Goal: Task Accomplishment & Management: Manage account settings

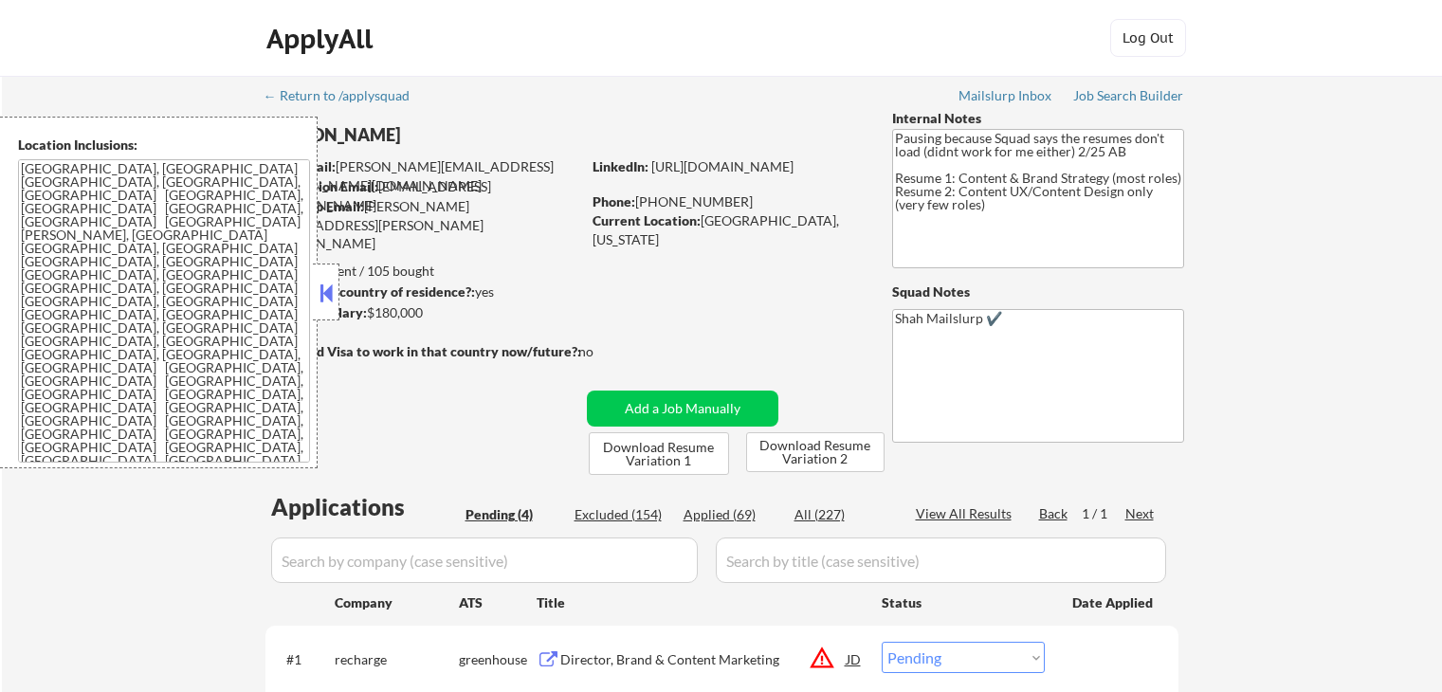
select select ""pending""
click at [333, 299] on button at bounding box center [326, 293] width 21 height 28
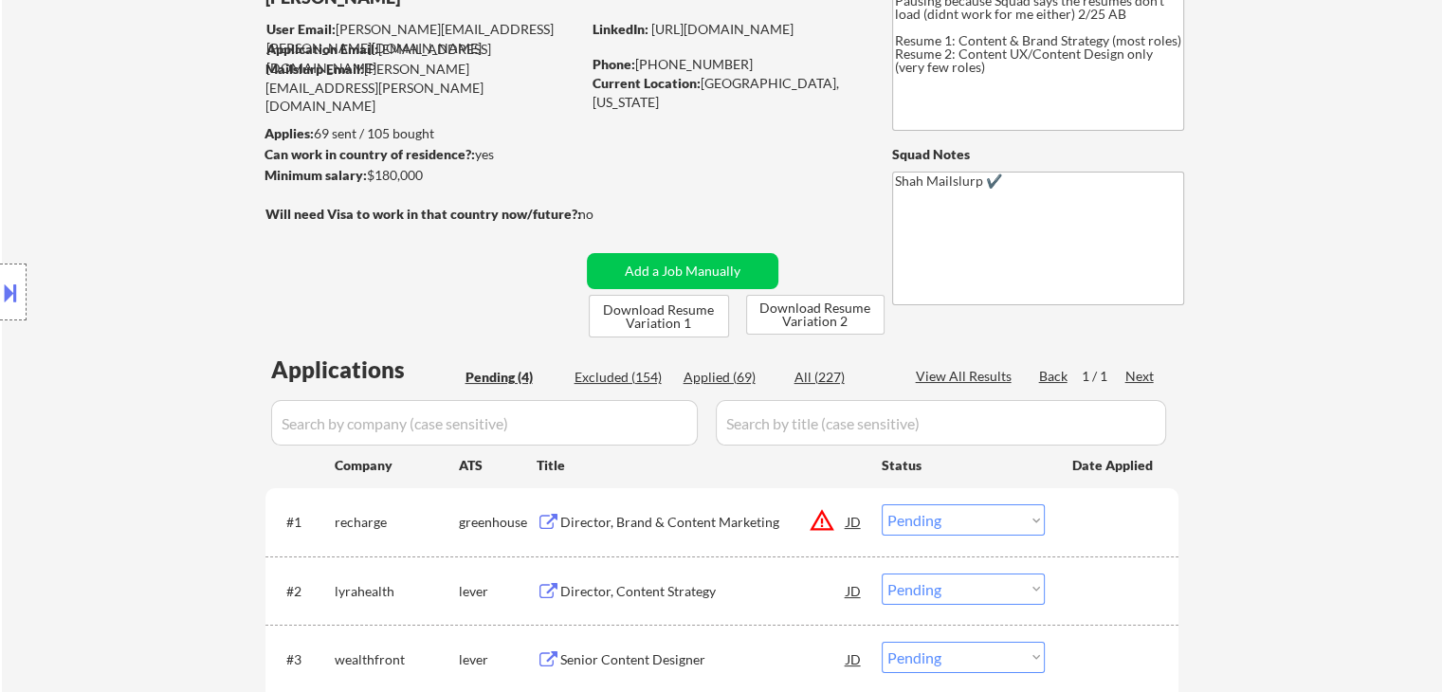
scroll to position [284, 0]
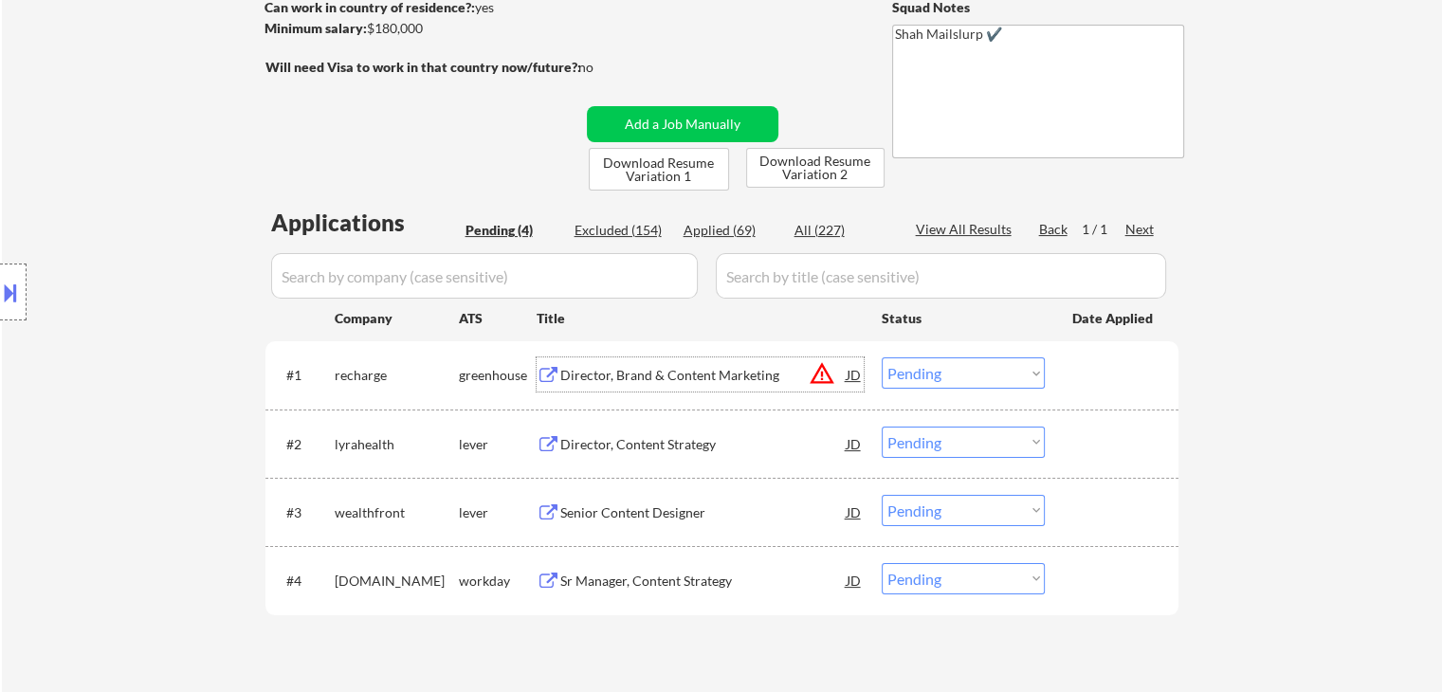
click at [574, 372] on div "Director, Brand & Content Marketing" at bounding box center [703, 375] width 286 height 19
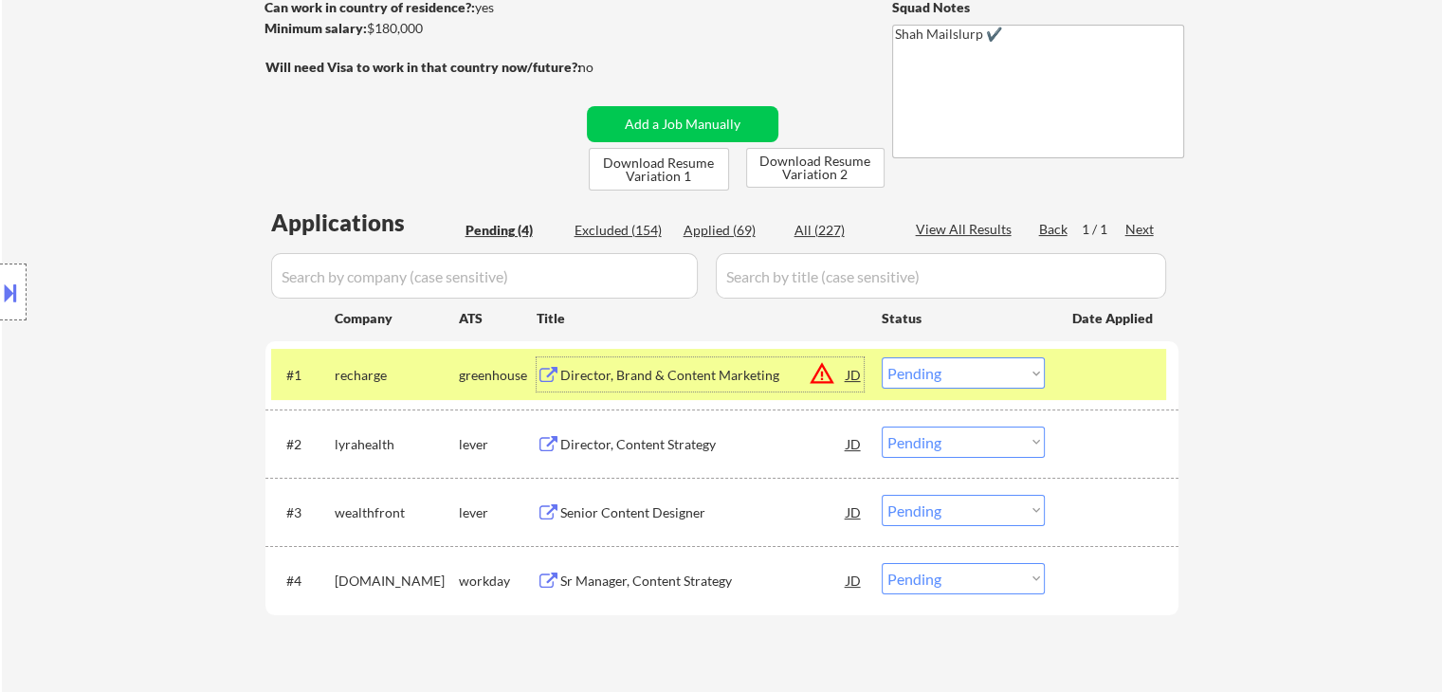
click at [595, 445] on div "Director, Content Strategy" at bounding box center [703, 444] width 286 height 19
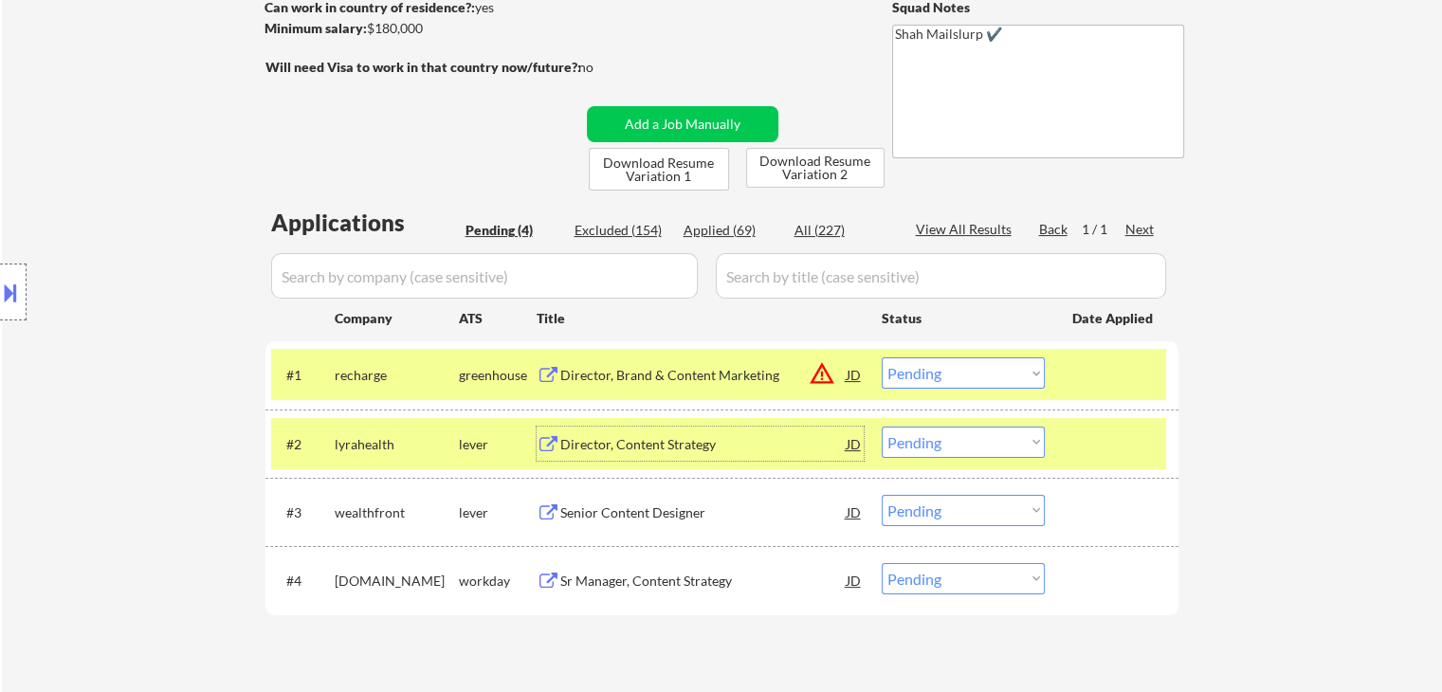
click at [569, 517] on div "Senior Content Designer" at bounding box center [703, 512] width 286 height 19
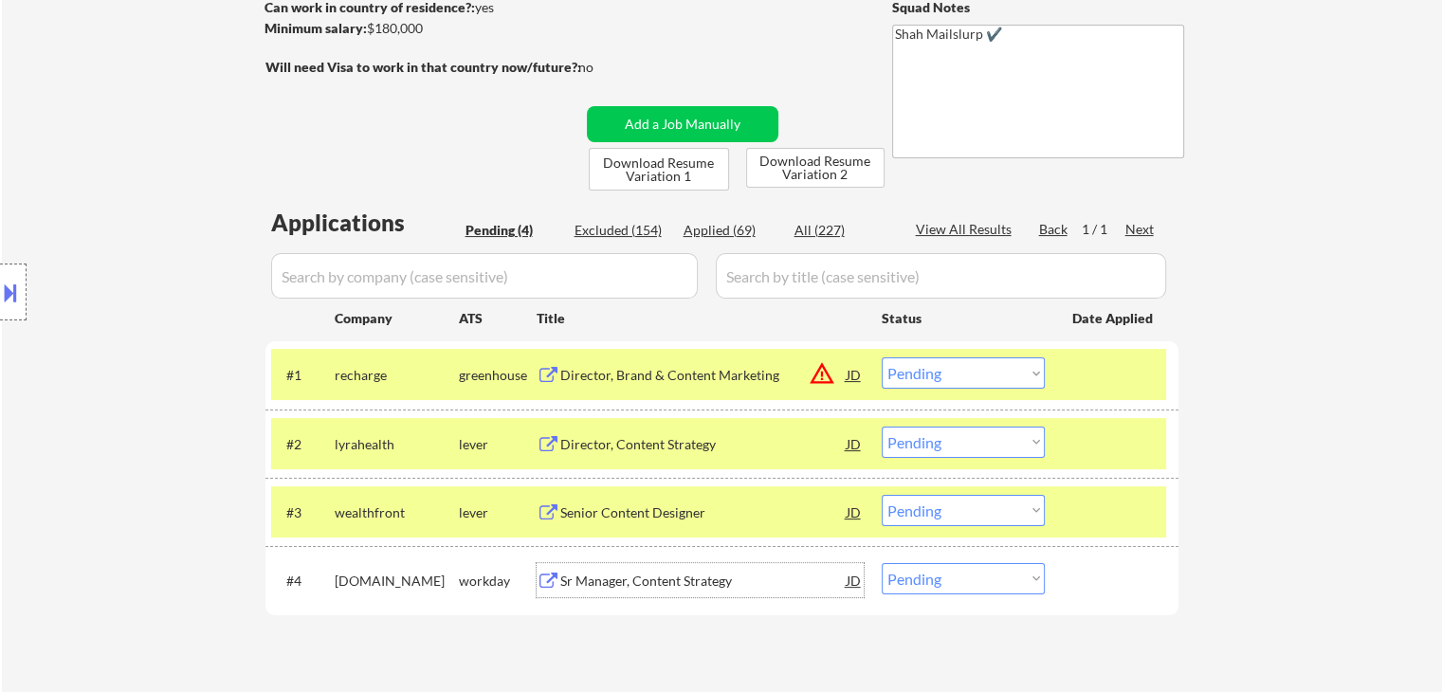
click at [565, 581] on div "Sr Manager, Content Strategy" at bounding box center [703, 581] width 286 height 19
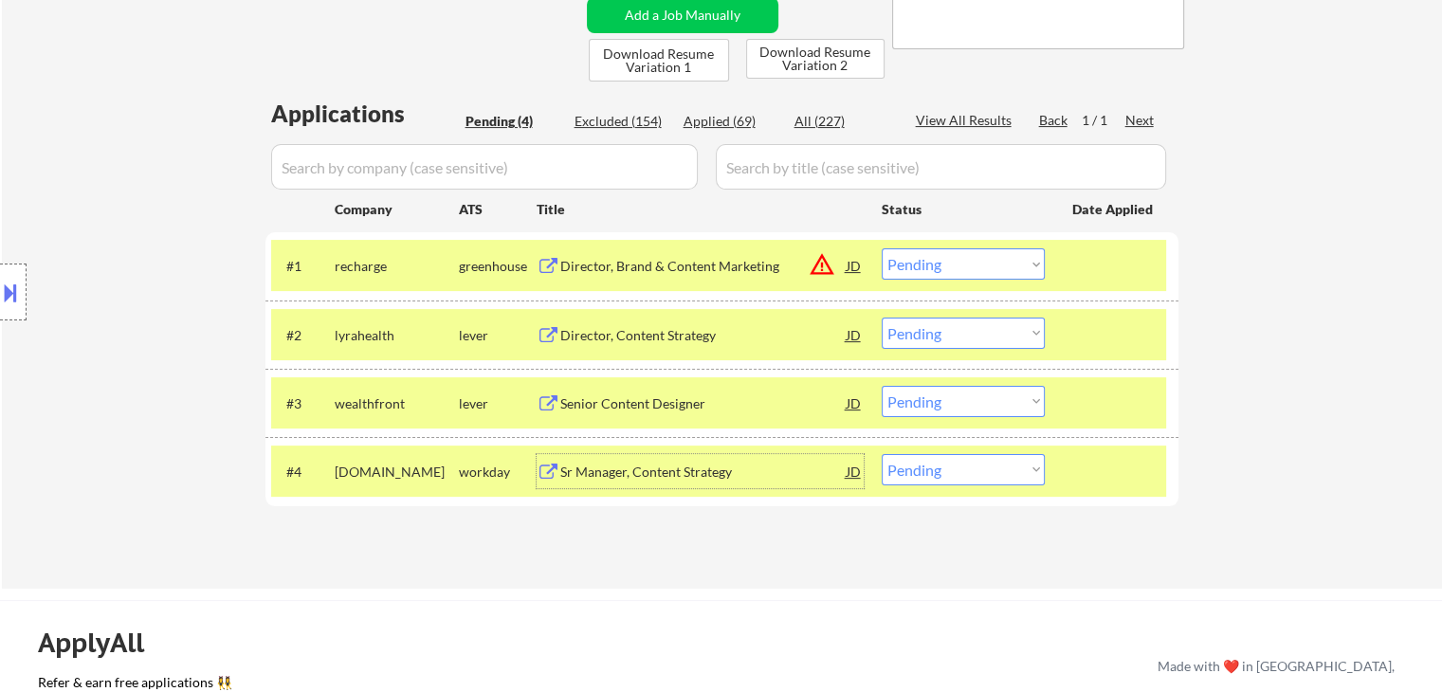
scroll to position [474, 0]
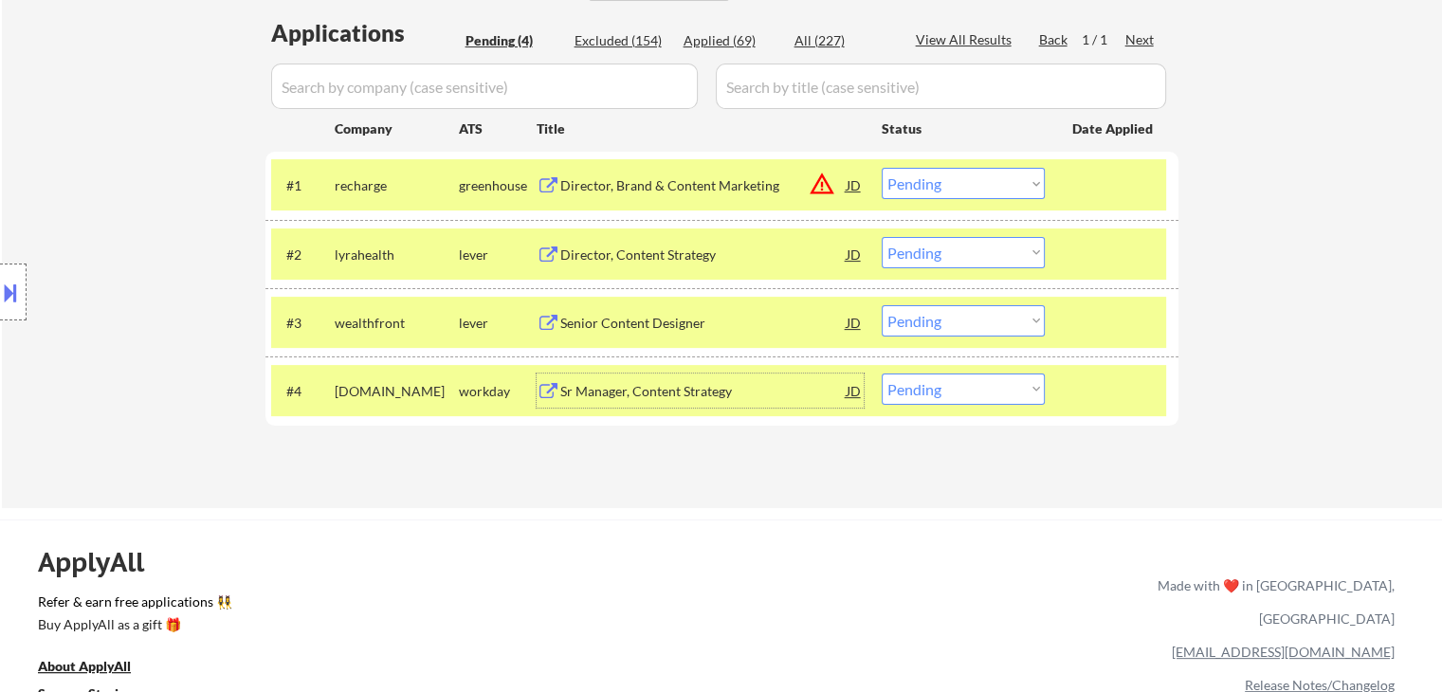
click at [943, 252] on select "Choose an option... Pending Applied Excluded (Questions) Excluded (Expired) Exc…" at bounding box center [962, 252] width 163 height 31
click at [881, 237] on select "Choose an option... Pending Applied Excluded (Questions) Excluded (Expired) Exc…" at bounding box center [962, 252] width 163 height 31
select select ""pending""
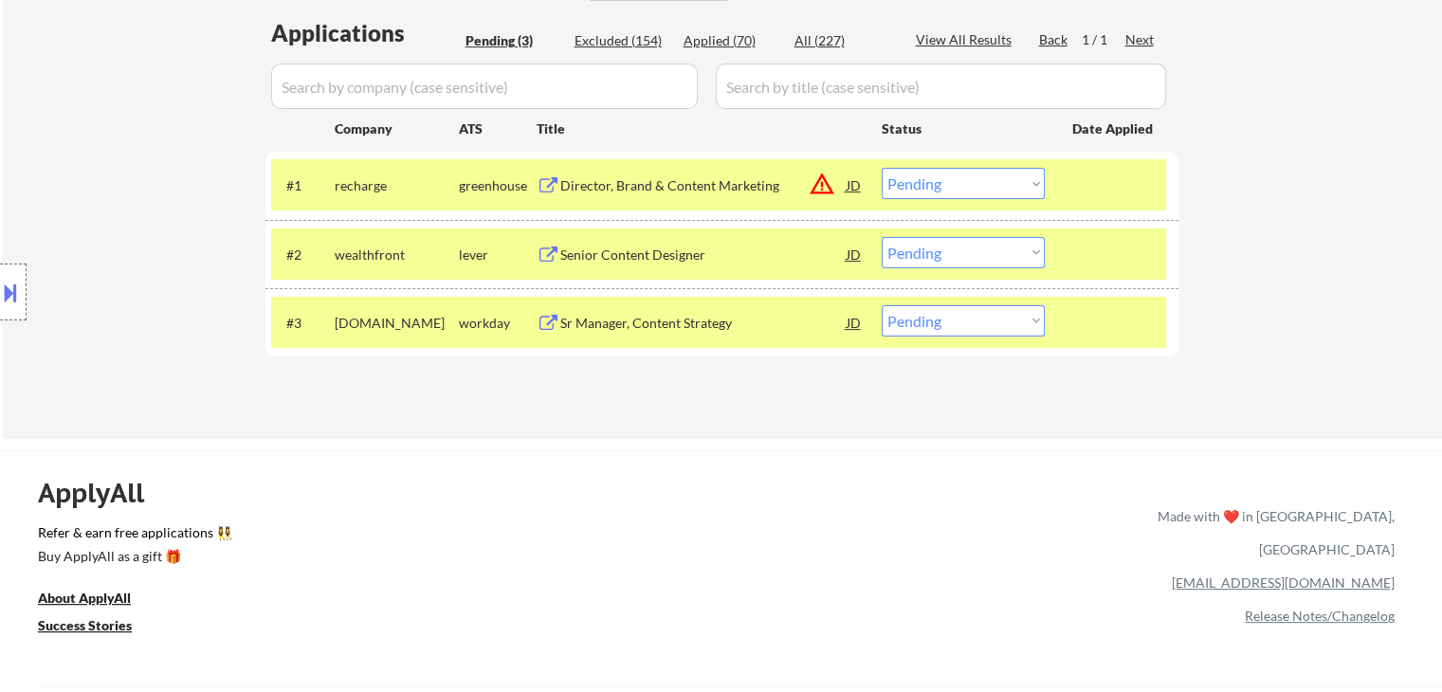
click at [27, 285] on div "Location Inclusions: [GEOGRAPHIC_DATA], [GEOGRAPHIC_DATA] [GEOGRAPHIC_DATA], [G…" at bounding box center [169, 293] width 339 height 352
click at [3, 285] on button at bounding box center [10, 292] width 21 height 31
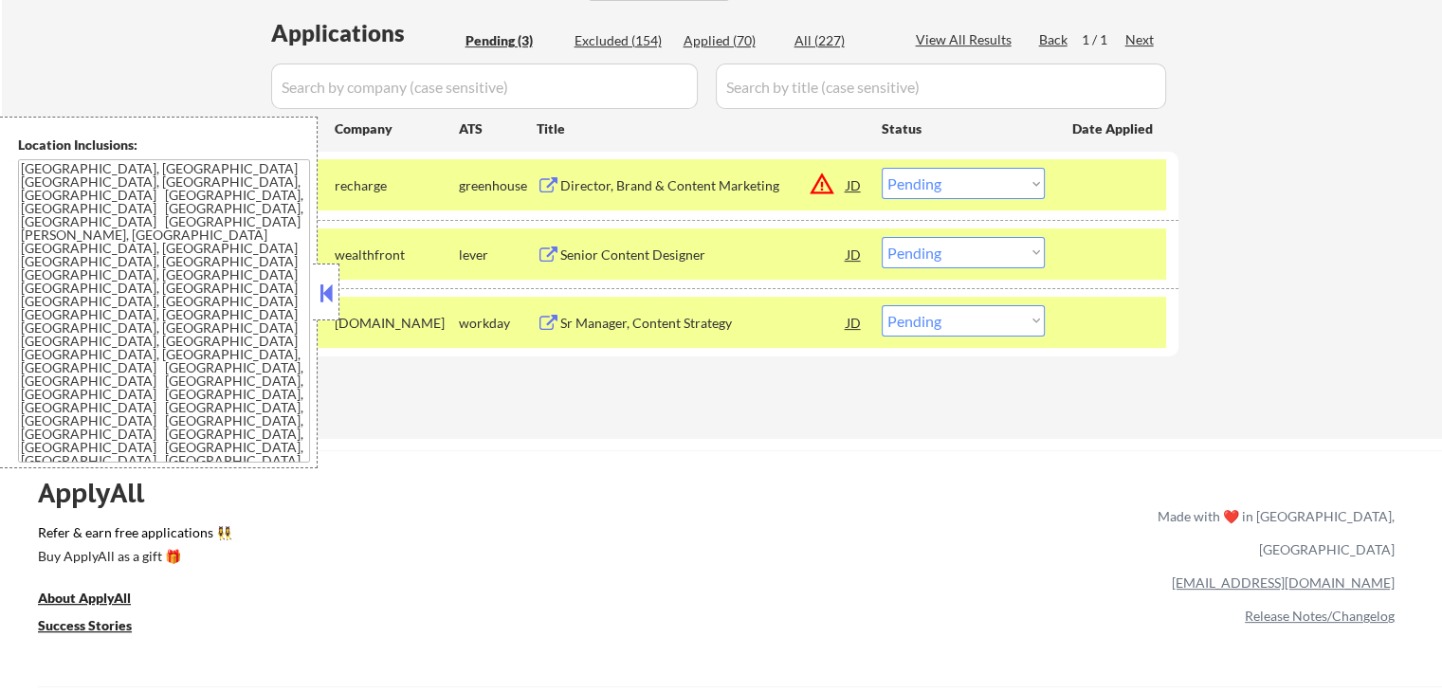
click at [942, 186] on select "Choose an option... Pending Applied Excluded (Questions) Excluded (Expired) Exc…" at bounding box center [962, 183] width 163 height 31
click at [881, 168] on select "Choose an option... Pending Applied Excluded (Questions) Excluded (Expired) Exc…" at bounding box center [962, 183] width 163 height 31
select select ""pending""
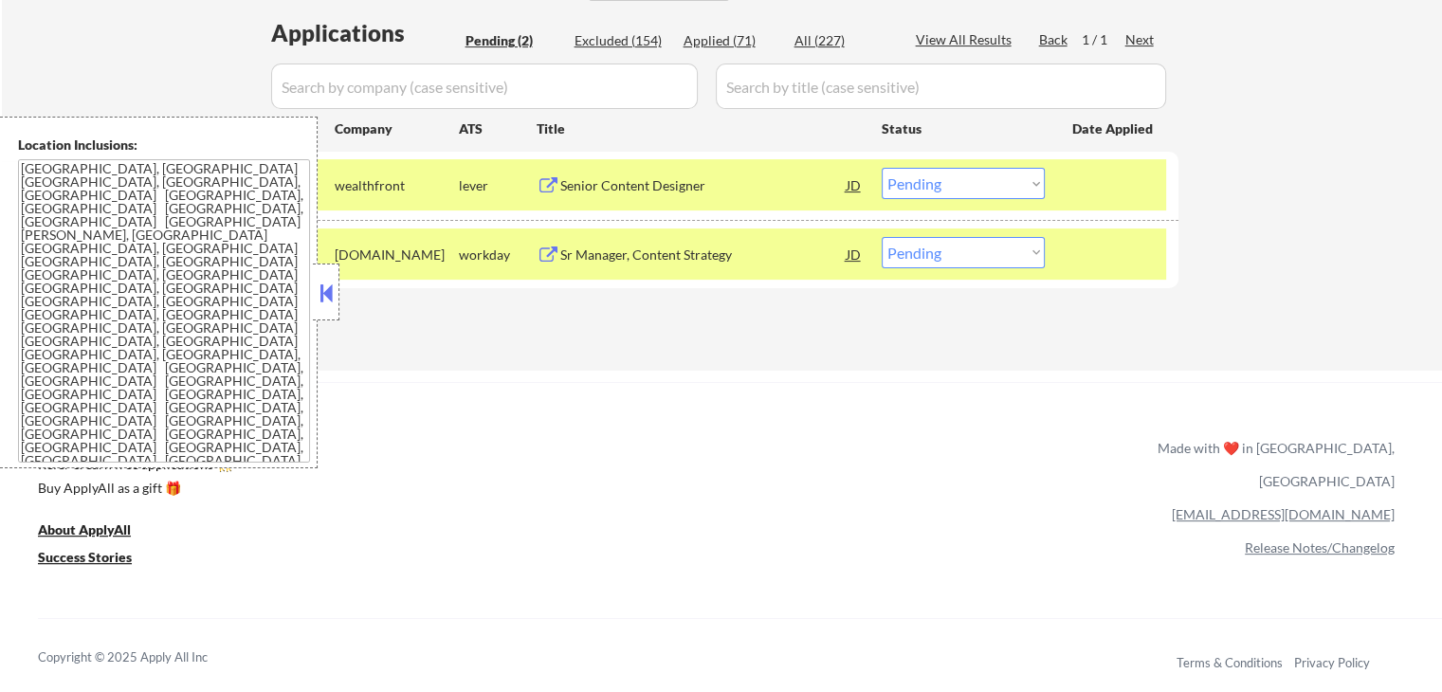
click at [989, 256] on select "Choose an option... Pending Applied Excluded (Questions) Excluded (Expired) Exc…" at bounding box center [962, 252] width 163 height 31
select select ""excluded__salary_""
click at [881, 237] on select "Choose an option... Pending Applied Excluded (Questions) Excluded (Expired) Exc…" at bounding box center [962, 252] width 163 height 31
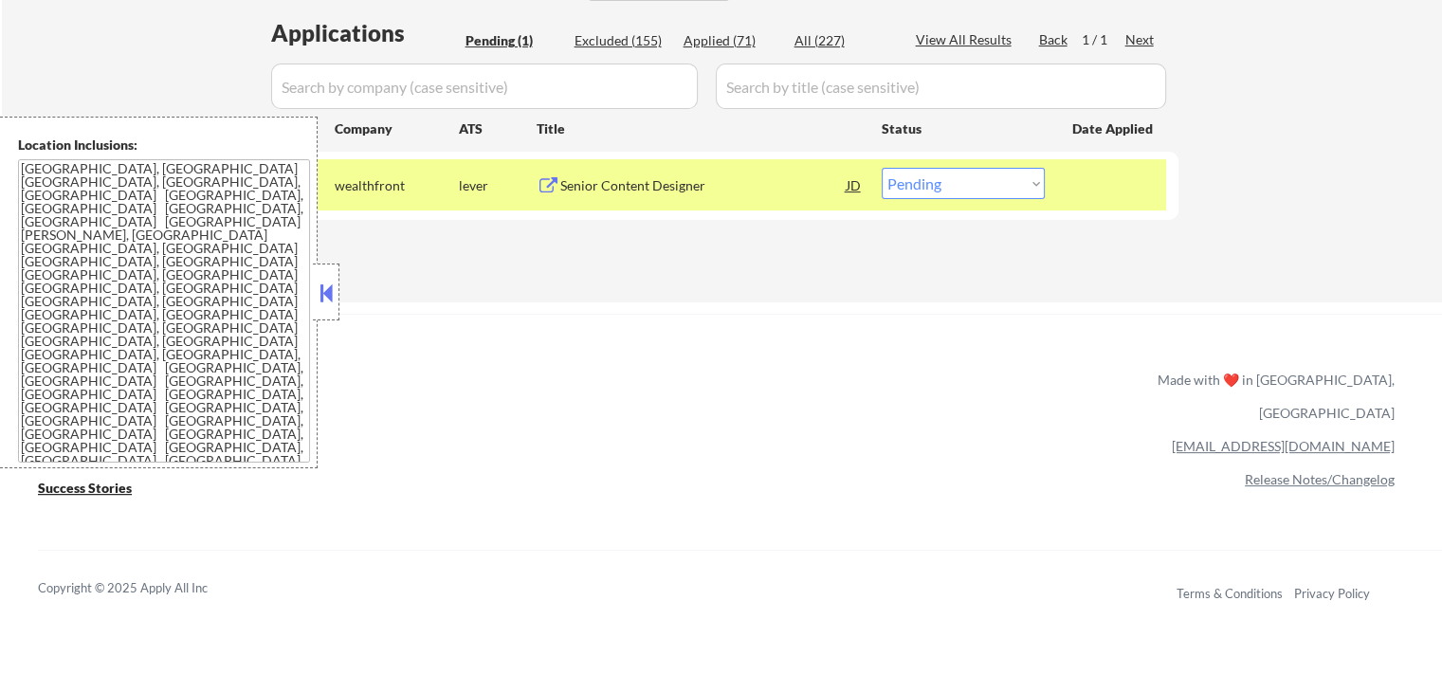
click at [1039, 175] on select "Choose an option... Pending Applied Excluded (Questions) Excluded (Expired) Exc…" at bounding box center [962, 183] width 163 height 31
select select ""excluded""
click at [881, 168] on select "Choose an option... Pending Applied Excluded (Questions) Excluded (Expired) Exc…" at bounding box center [962, 183] width 163 height 31
